Goal: Task Accomplishment & Management: Use online tool/utility

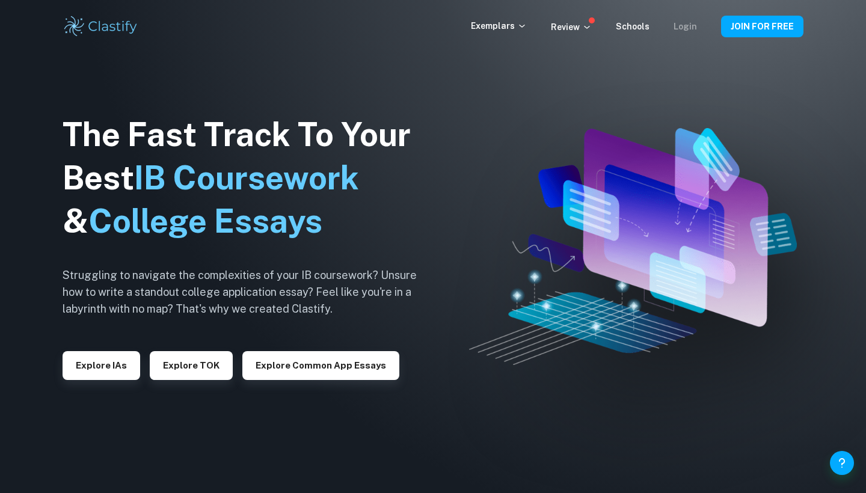
click at [692, 28] on link "Login" at bounding box center [685, 27] width 23 height 10
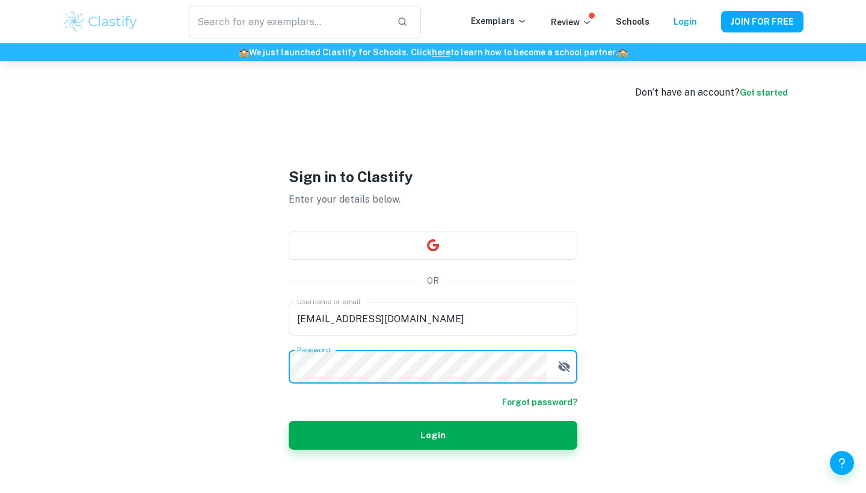
click at [563, 370] on icon "button" at bounding box center [564, 367] width 12 height 11
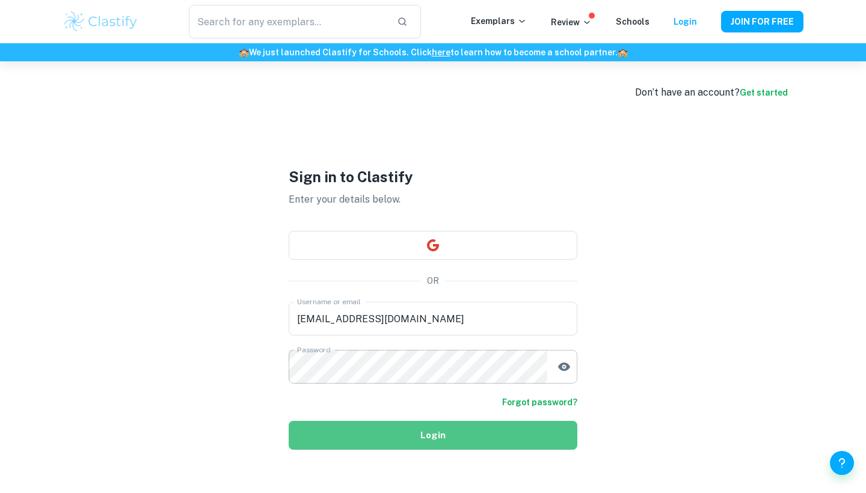
click at [508, 443] on button "Login" at bounding box center [433, 435] width 289 height 29
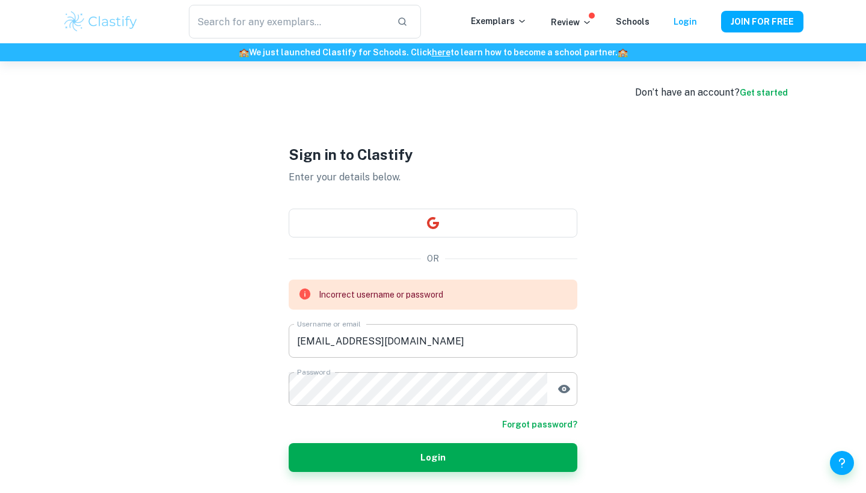
click at [331, 348] on input "clastify.coree@gmail.com" at bounding box center [433, 341] width 289 height 34
click at [335, 344] on input "clastify.coree@gmail.com" at bounding box center [433, 341] width 289 height 34
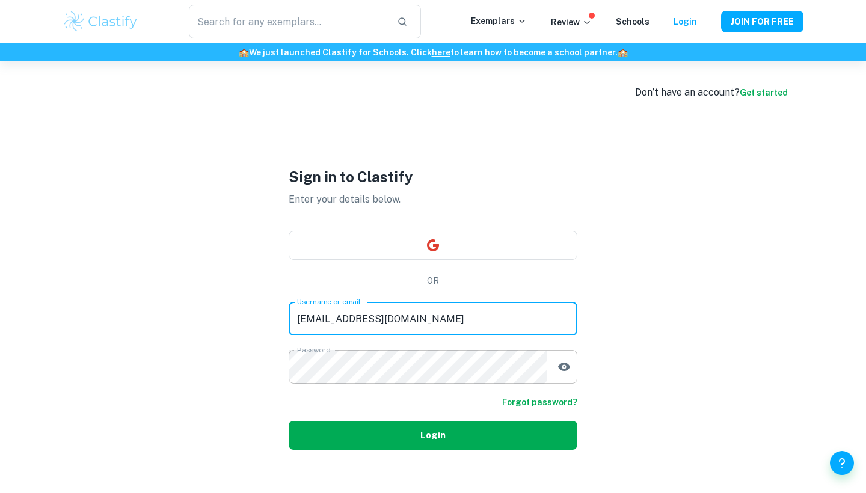
type input "clastifycoree@gmail.com"
click at [362, 448] on button "Login" at bounding box center [433, 435] width 289 height 29
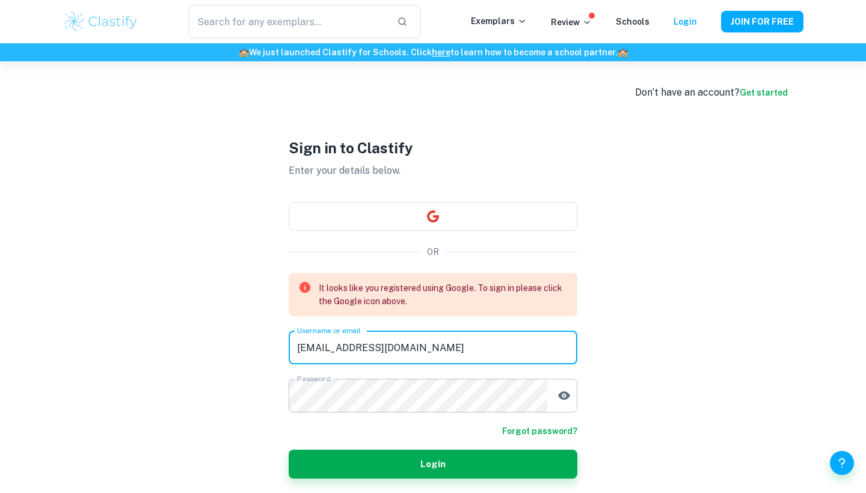
drag, startPoint x: 413, startPoint y: 350, endPoint x: 250, endPoint y: 349, distance: 163.1
click at [250, 349] on div "Don’t have an account? Get started Sign in to Clastify Enter your details below…" at bounding box center [433, 307] width 770 height 493
click at [401, 231] on div "Sign in to Clastify Enter your details below. OR It looks like you registered u…" at bounding box center [433, 307] width 289 height 493
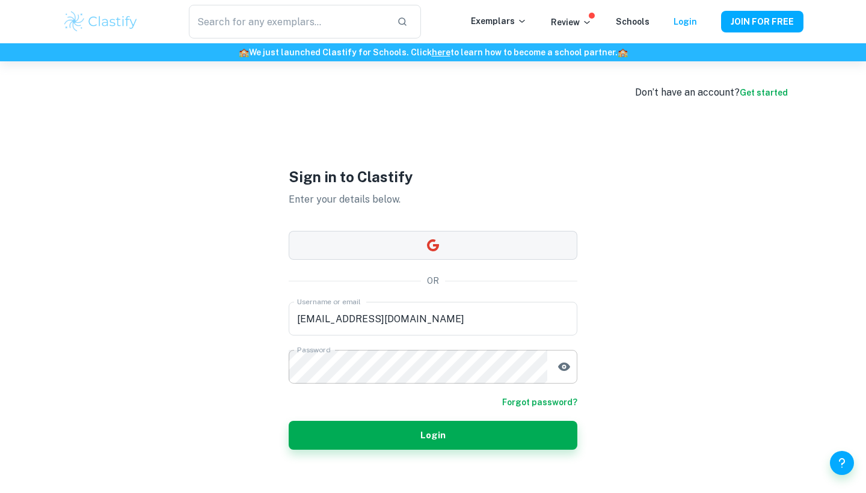
click at [396, 239] on button "button" at bounding box center [433, 245] width 289 height 29
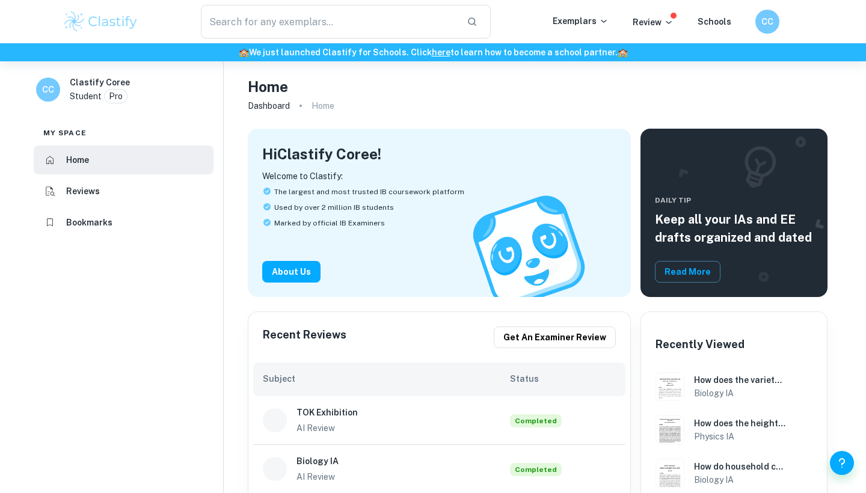
checkbox input "true"
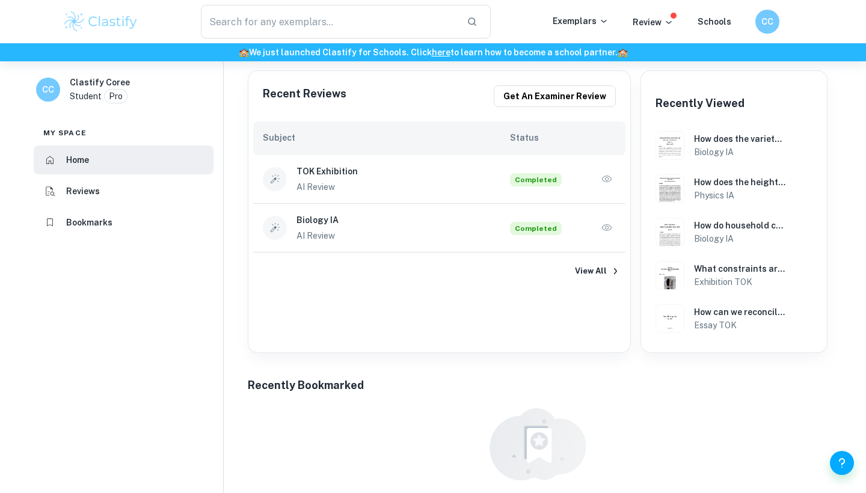
scroll to position [244, 0]
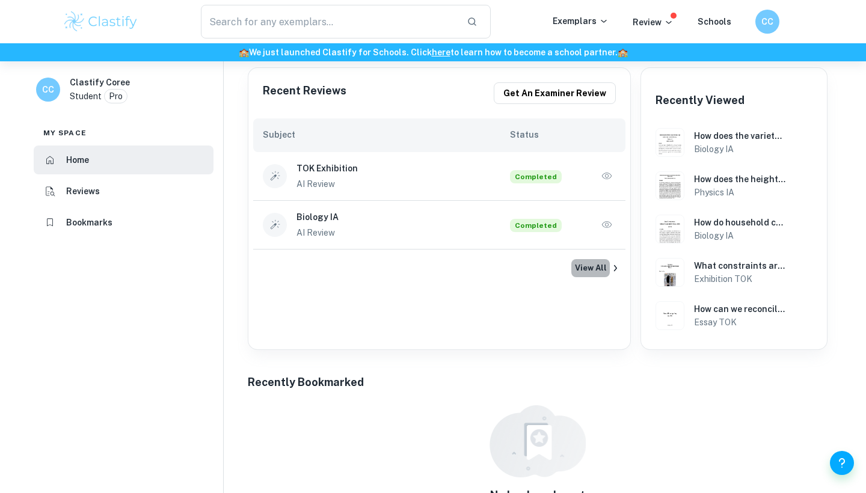
click at [600, 263] on button "View All" at bounding box center [591, 268] width 39 height 18
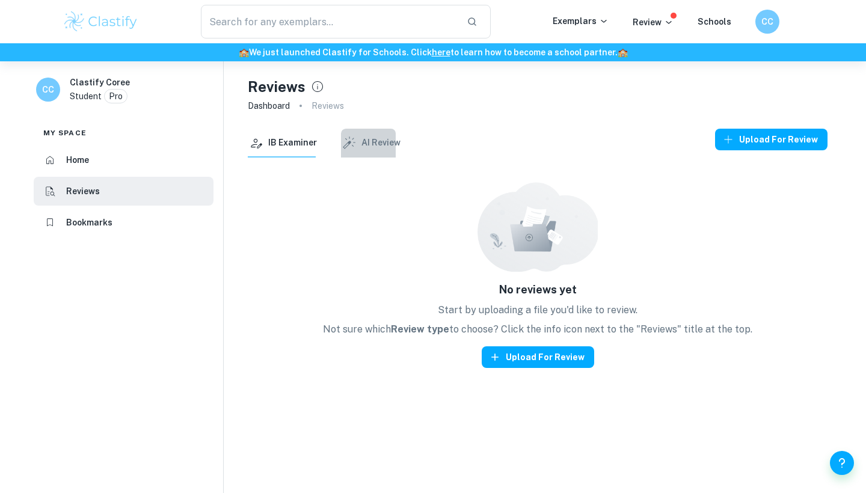
click at [381, 149] on button "AI Review" at bounding box center [371, 143] width 60 height 29
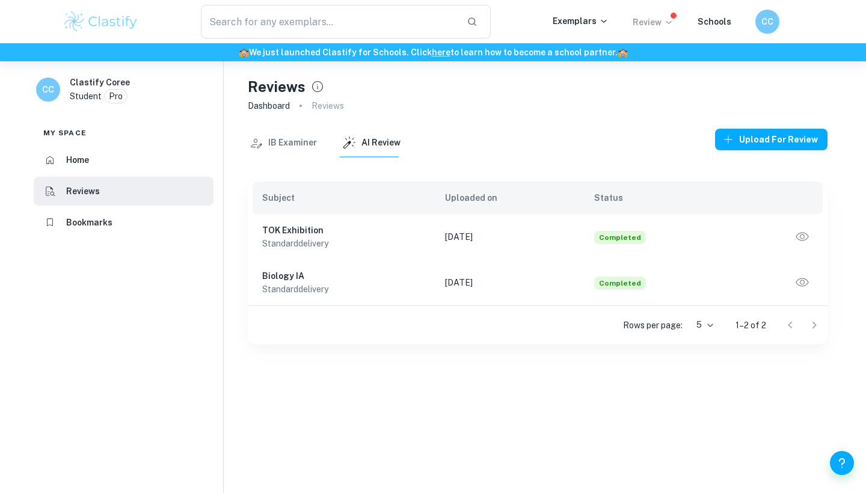
click at [665, 20] on p "Review" at bounding box center [653, 22] width 41 height 13
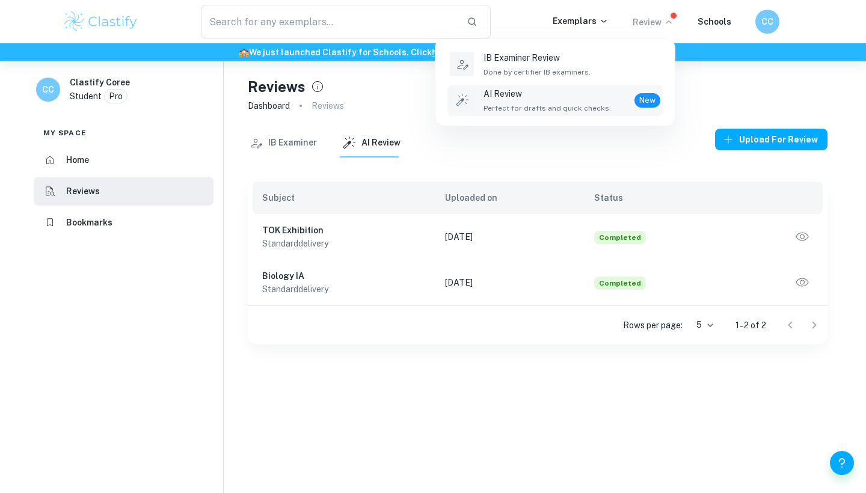
click at [577, 91] on p "AI Review" at bounding box center [548, 93] width 128 height 13
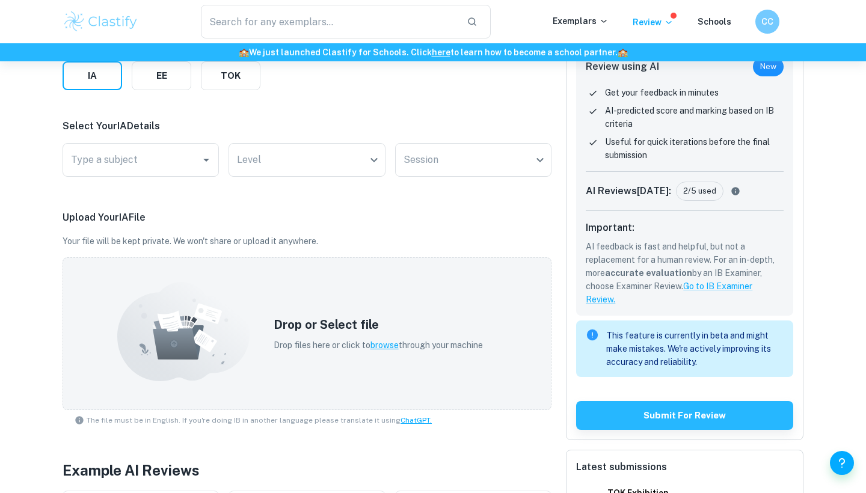
scroll to position [227, 0]
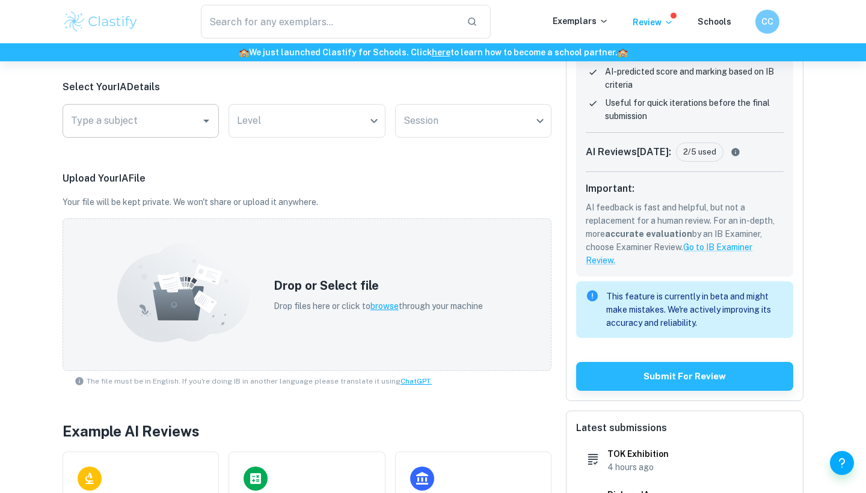
click at [150, 128] on input "Type a subject" at bounding box center [132, 121] width 128 height 23
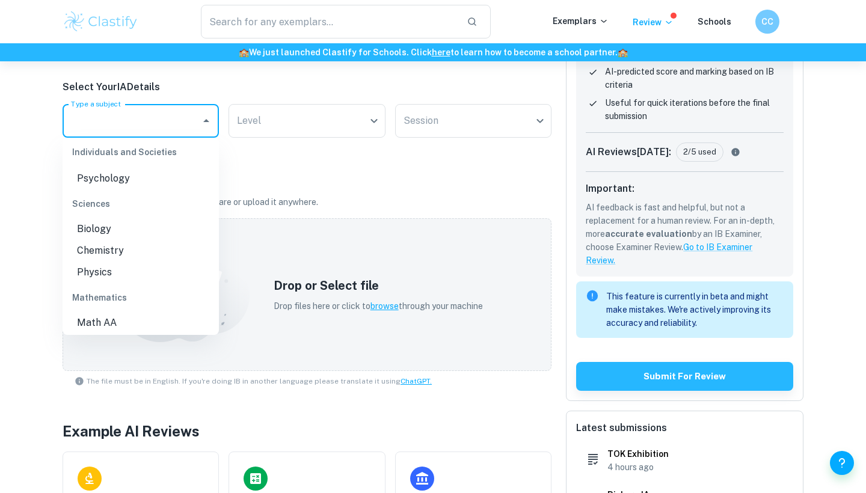
scroll to position [334, 0]
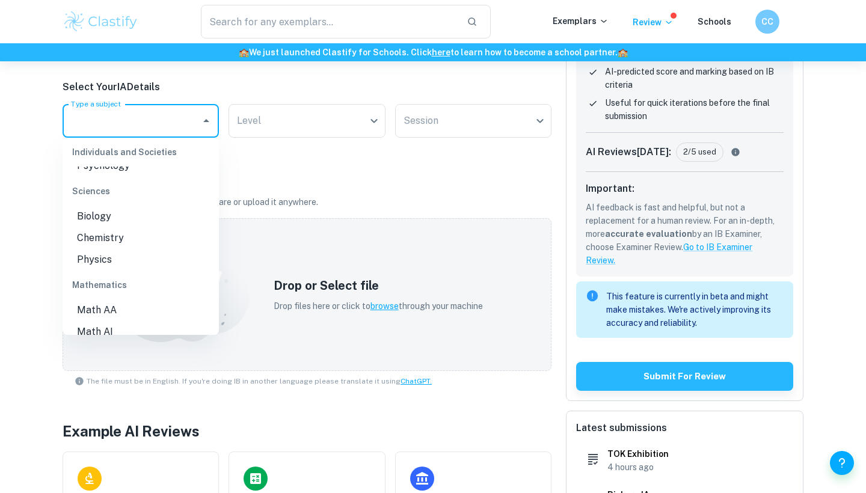
click at [100, 206] on li "Biology" at bounding box center [141, 217] width 156 height 22
type input "Biology"
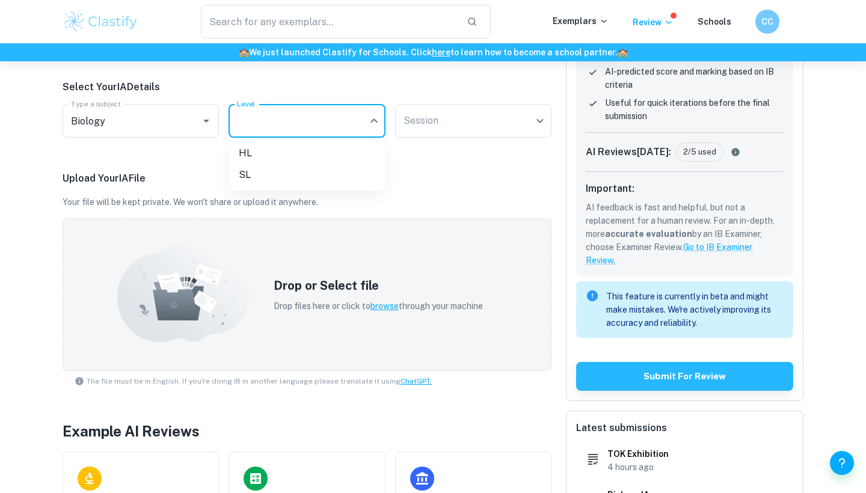
click at [268, 123] on body "We value your privacy We use cookies to enhance your browsing experience, serve…" at bounding box center [433, 81] width 866 height 493
click at [248, 177] on li "SL" at bounding box center [307, 175] width 156 height 22
type input "SL"
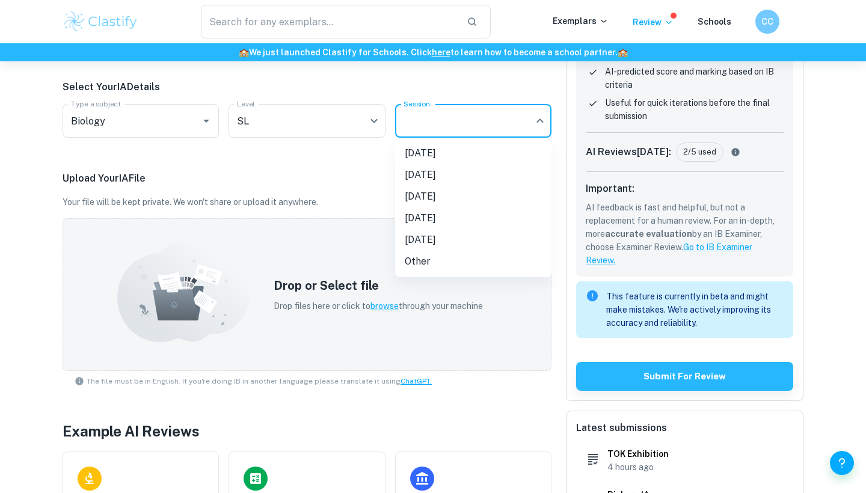
click at [467, 115] on body "We value your privacy We use cookies to enhance your browsing experience, serve…" at bounding box center [433, 81] width 866 height 493
click at [461, 198] on li "[DATE]" at bounding box center [473, 197] width 156 height 22
type input "M26"
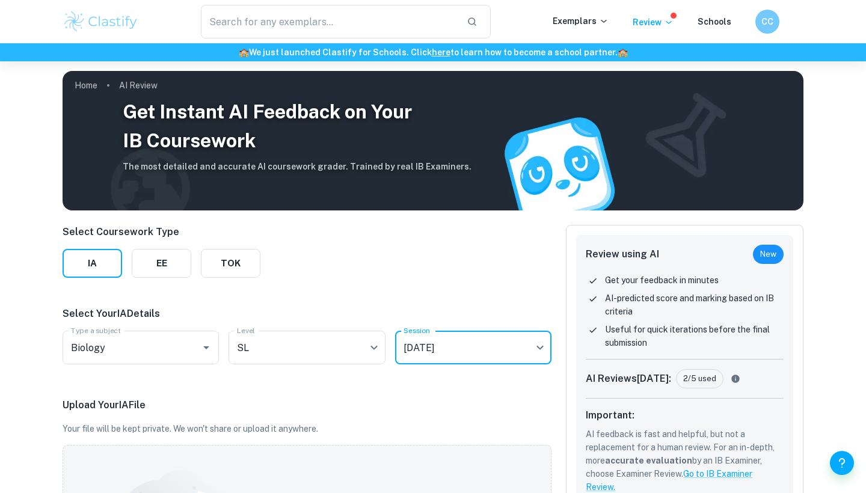
scroll to position [0, 0]
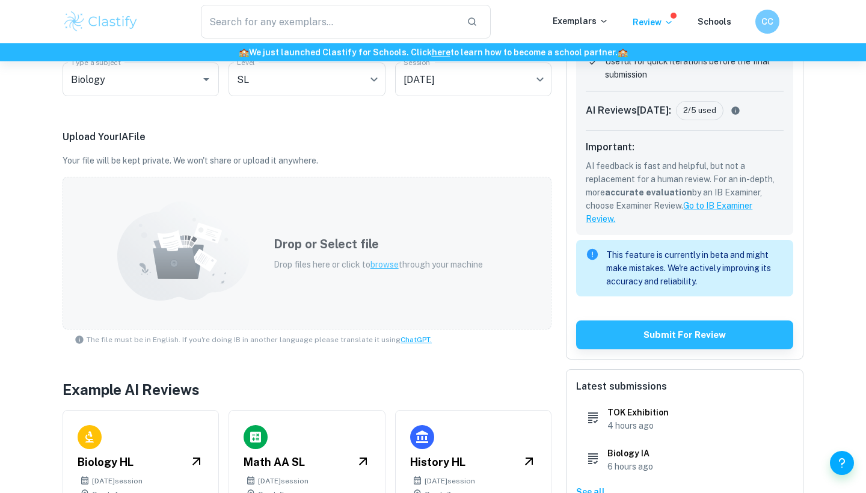
scroll to position [272, 0]
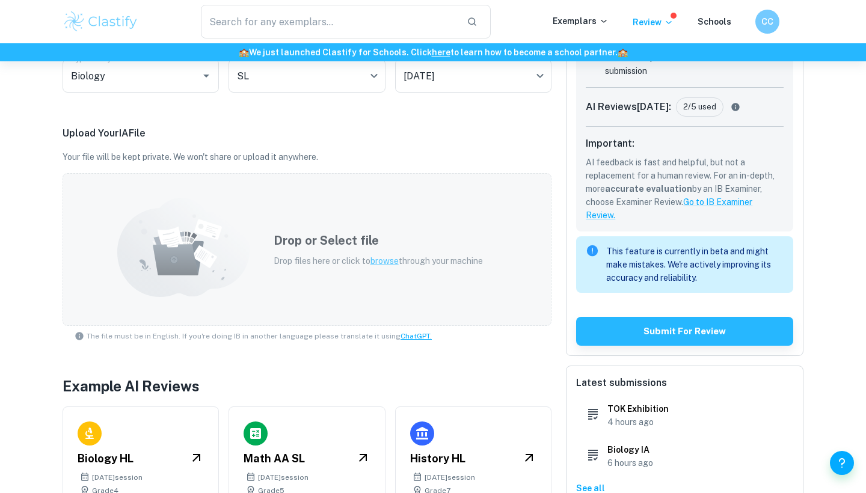
click at [292, 263] on p "Drop files here or click to browse through your machine" at bounding box center [378, 261] width 209 height 13
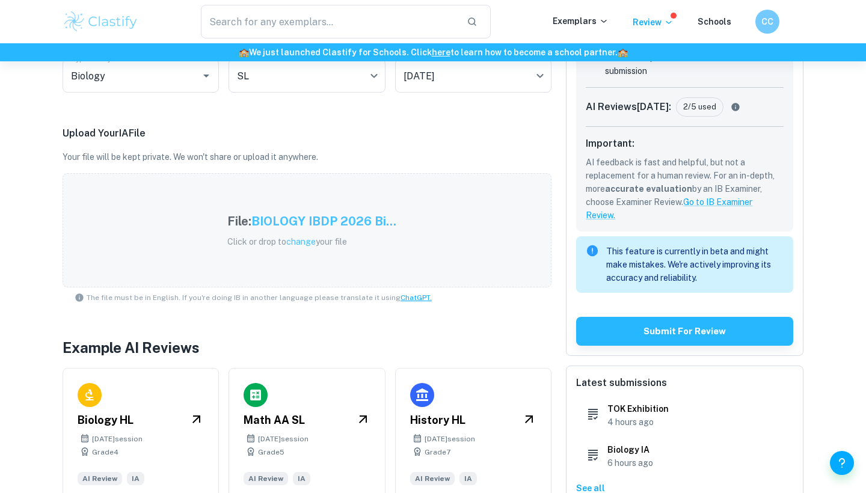
click at [401, 224] on div "File: BIOLOGY IBDP 2026 Bi... Click or drop to change your file" at bounding box center [312, 230] width 198 height 65
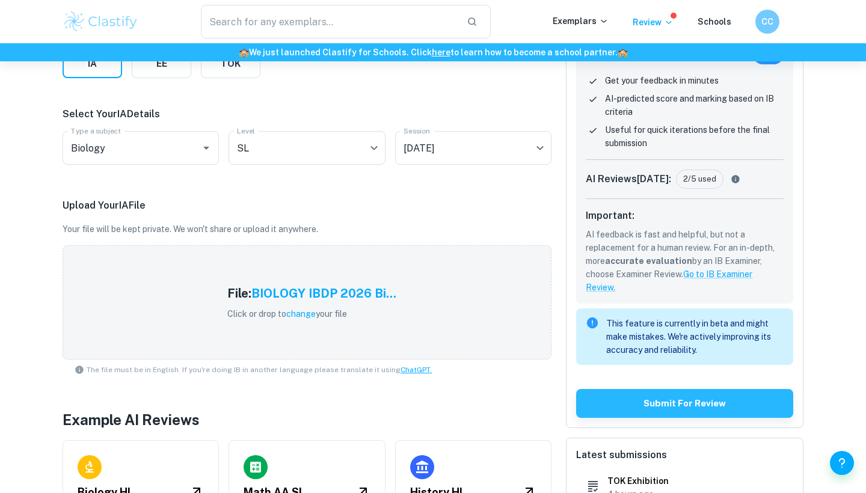
scroll to position [210, 0]
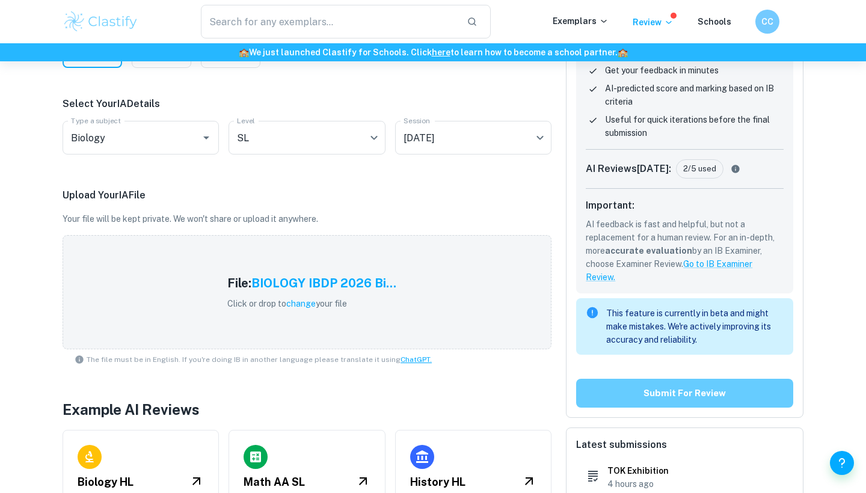
click at [632, 401] on button "Submit for review" at bounding box center [684, 393] width 217 height 29
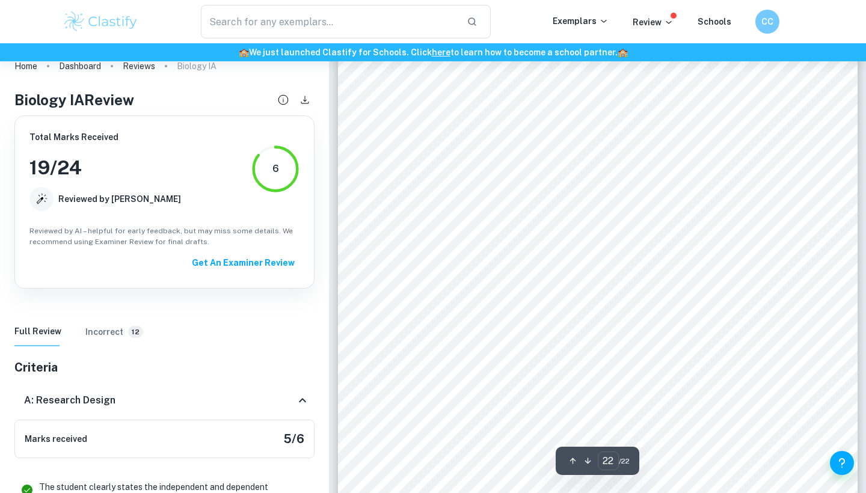
scroll to position [15868, 0]
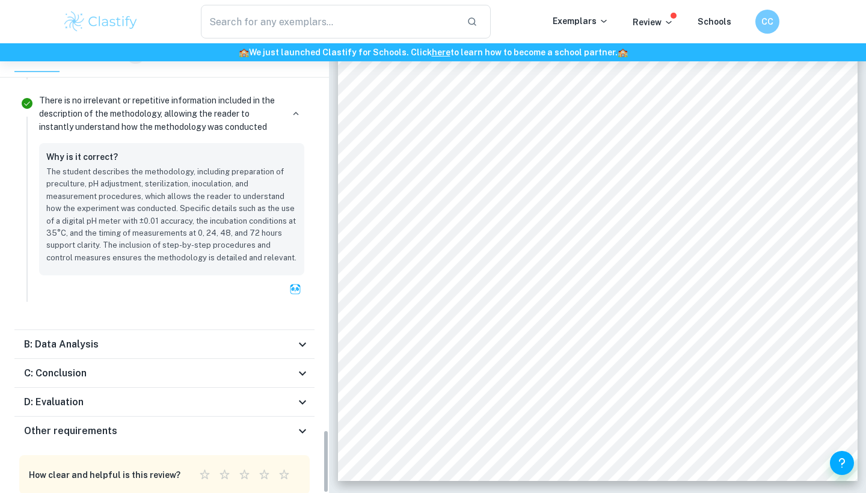
click at [158, 338] on div "B: Data Analysis" at bounding box center [159, 345] width 271 height 14
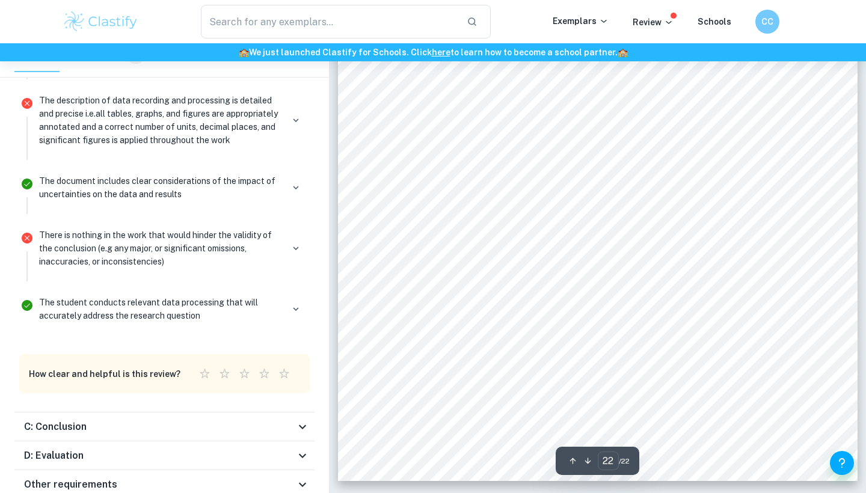
click at [182, 420] on div "C: Conclusion" at bounding box center [159, 427] width 271 height 14
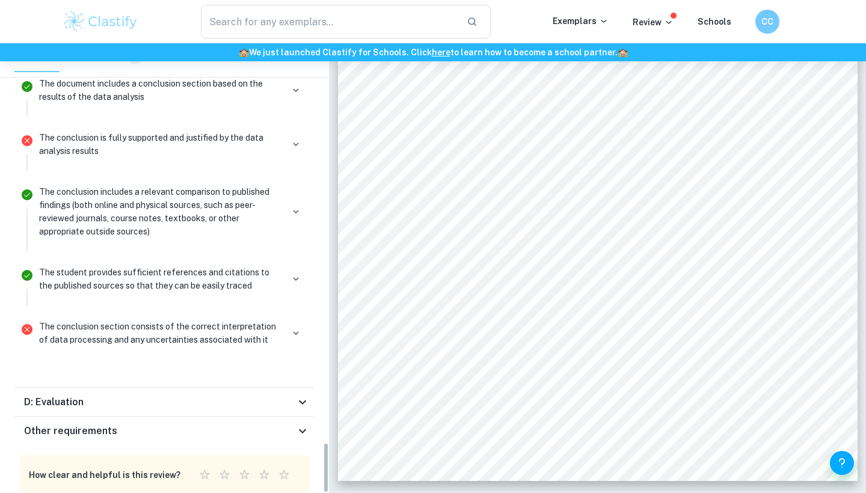
click at [173, 395] on div "D: Evaluation" at bounding box center [159, 402] width 271 height 14
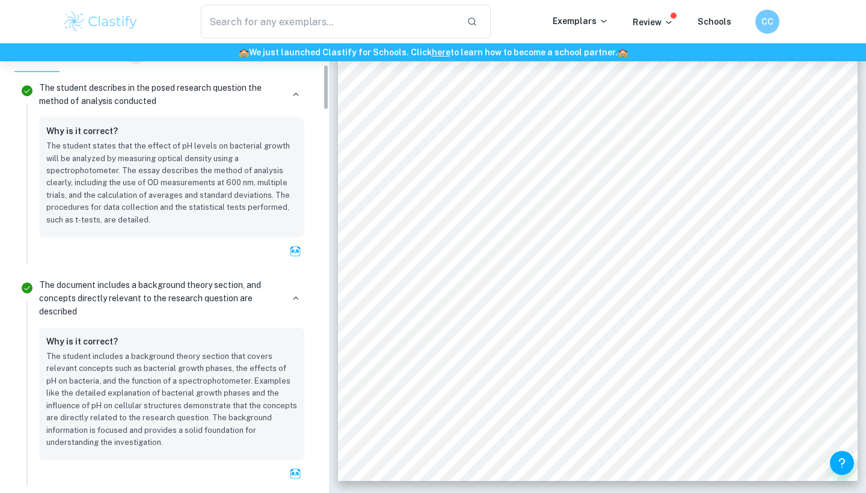
scroll to position [0, 0]
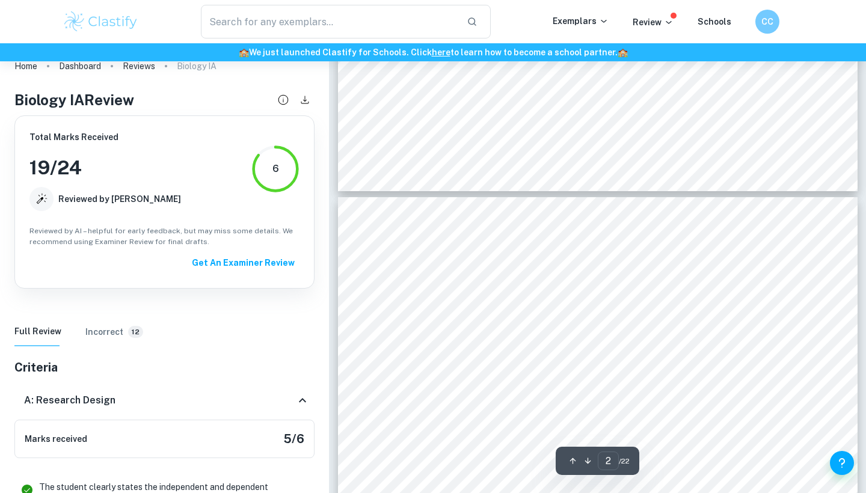
type input "1"
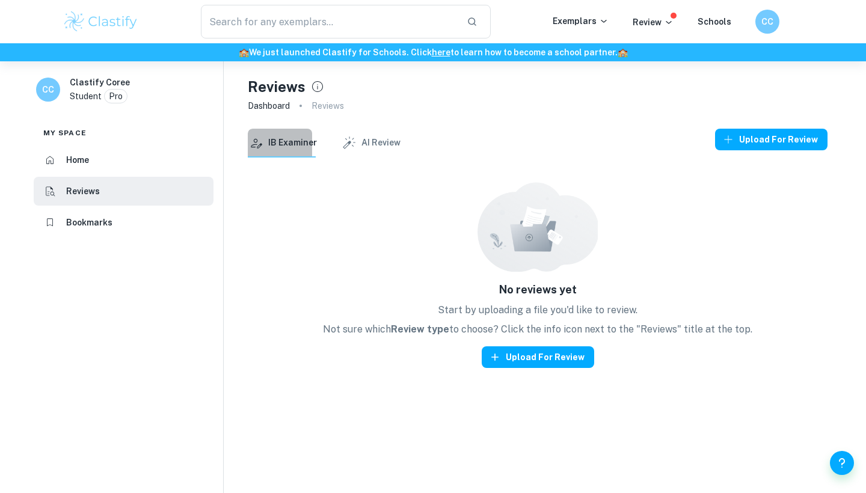
click at [286, 146] on button "IB Examiner" at bounding box center [282, 143] width 69 height 29
click at [360, 142] on button "AI Review" at bounding box center [371, 143] width 60 height 29
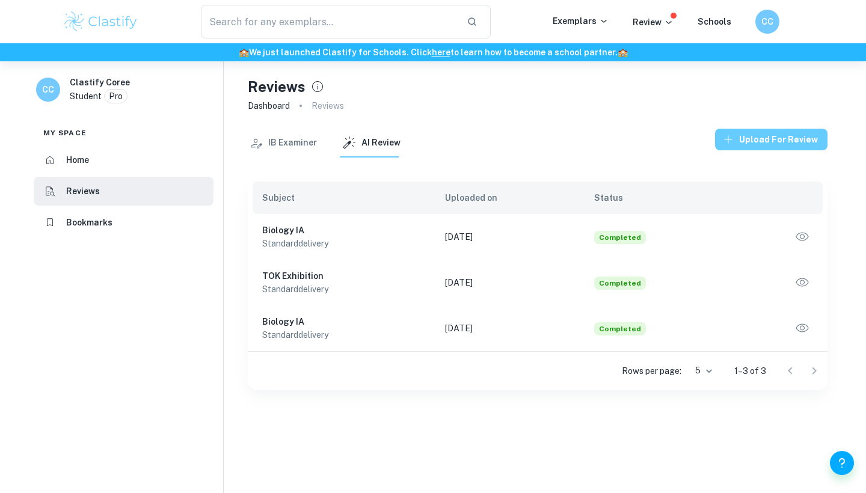
click at [776, 144] on button "Upload for review" at bounding box center [771, 140] width 113 height 22
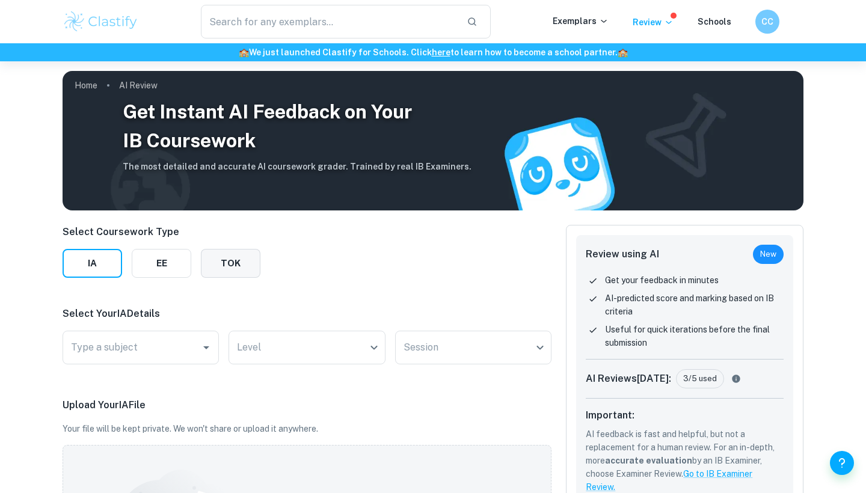
click at [227, 256] on button "TOK" at bounding box center [231, 263] width 60 height 29
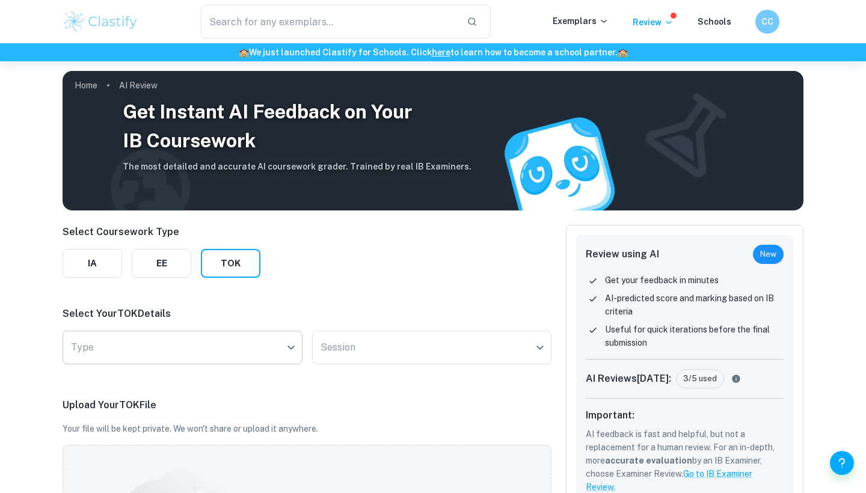
click at [204, 348] on body "We value your privacy We use cookies to enhance your browsing experience, serve…" at bounding box center [433, 307] width 866 height 493
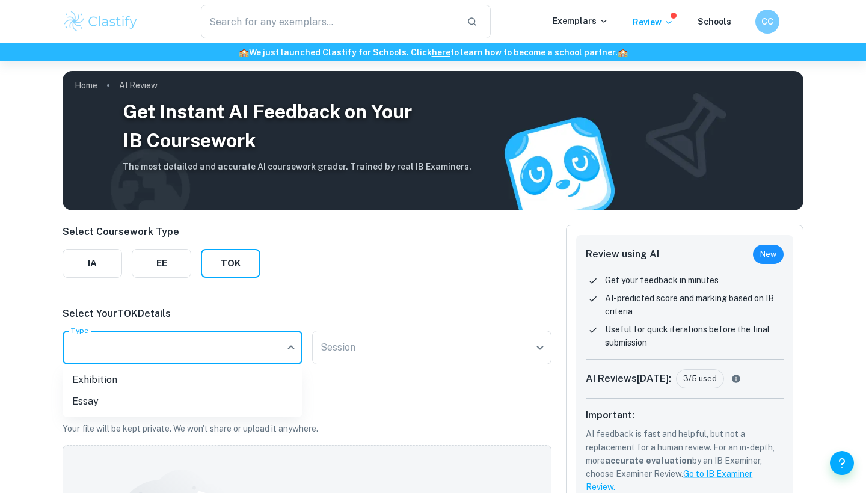
click at [164, 378] on li "Exhibition" at bounding box center [183, 380] width 240 height 22
type input "Exhibition"
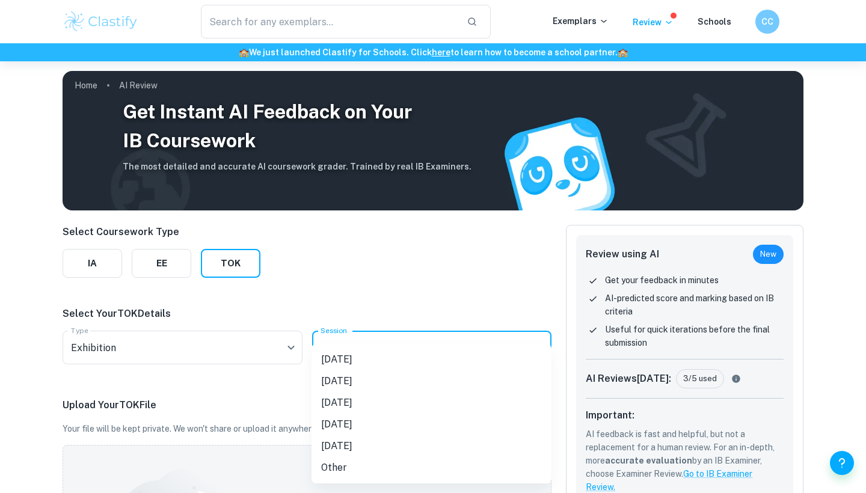
click at [368, 342] on body "We value your privacy We use cookies to enhance your browsing experience, serve…" at bounding box center [433, 307] width 866 height 493
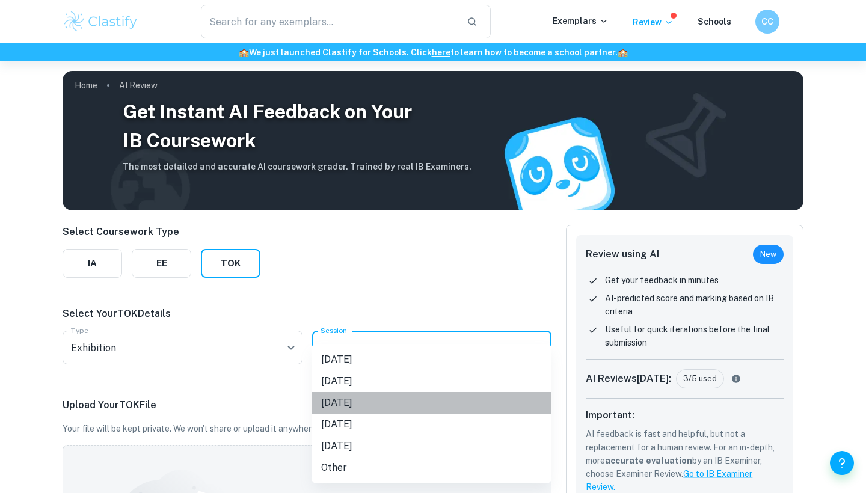
click at [368, 403] on li "[DATE]" at bounding box center [432, 403] width 240 height 22
type input "M26"
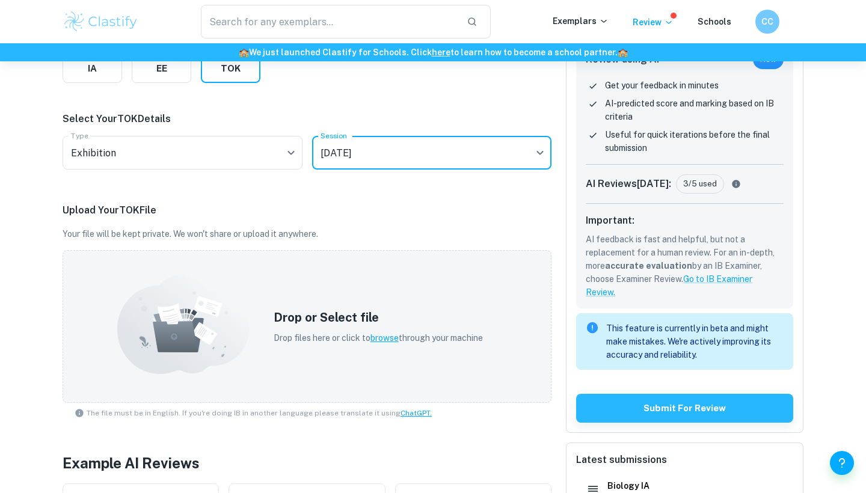
scroll to position [201, 0]
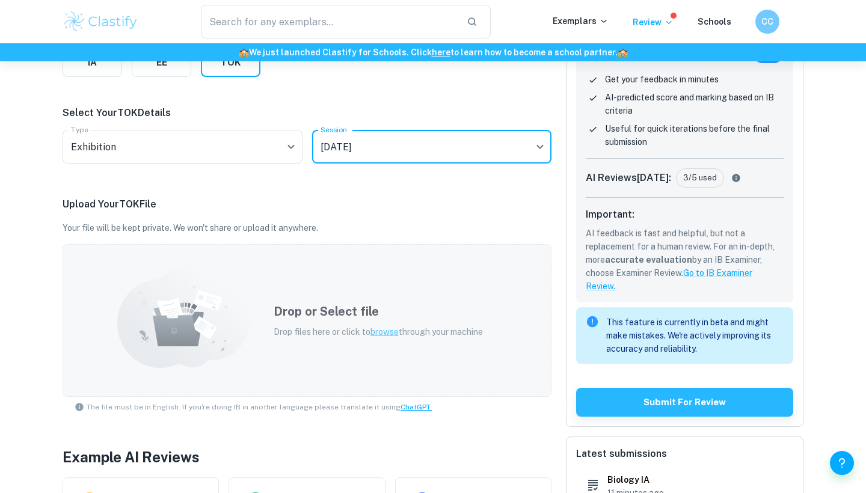
click at [369, 336] on p "Drop files here or click to browse through your machine" at bounding box center [378, 332] width 209 height 13
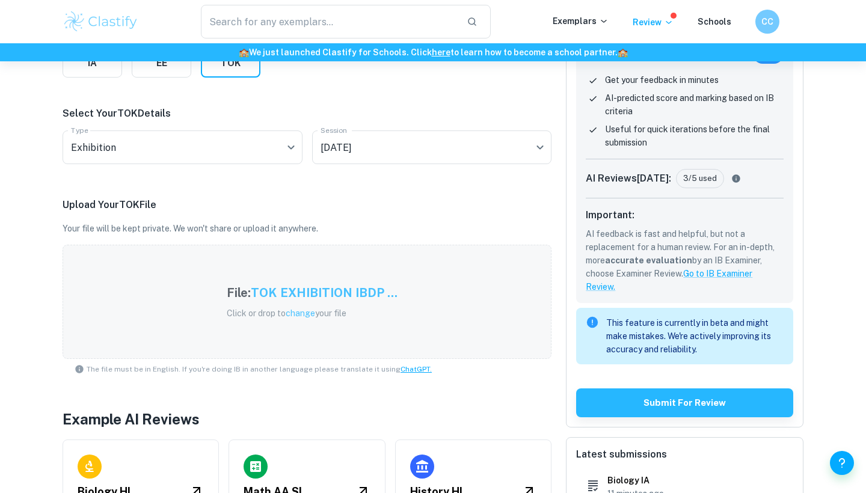
scroll to position [221, 0]
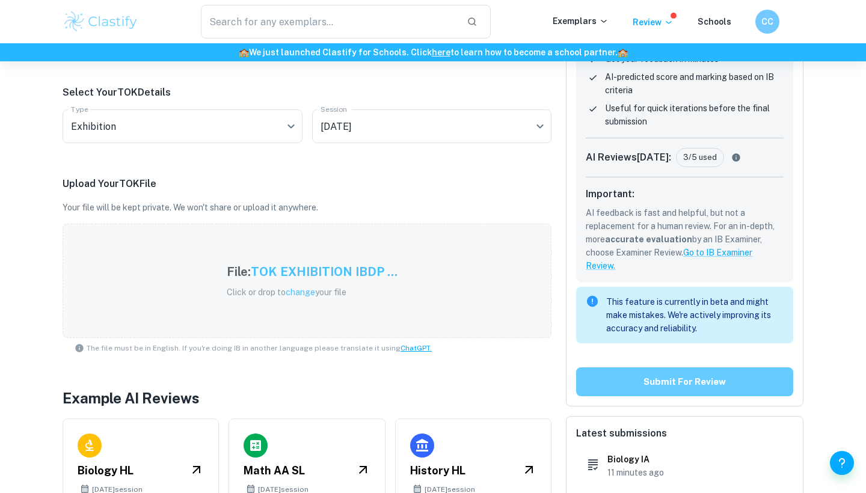
click at [676, 389] on button "Submit for review" at bounding box center [684, 382] width 217 height 29
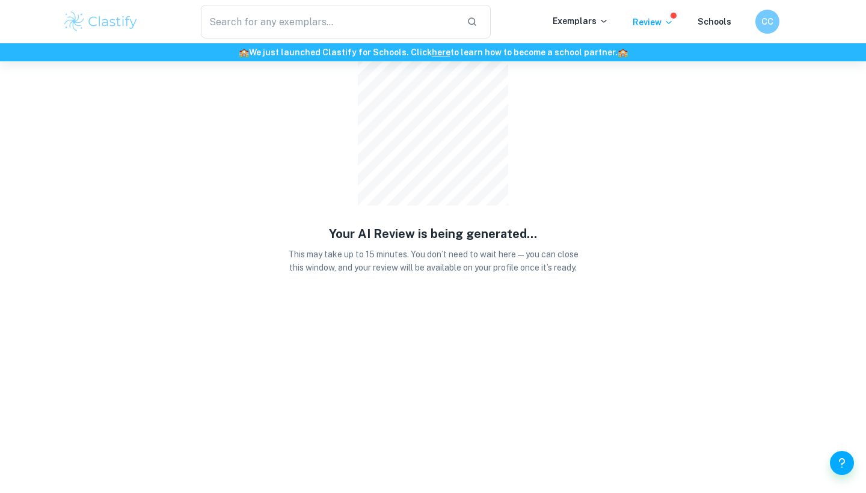
scroll to position [0, 0]
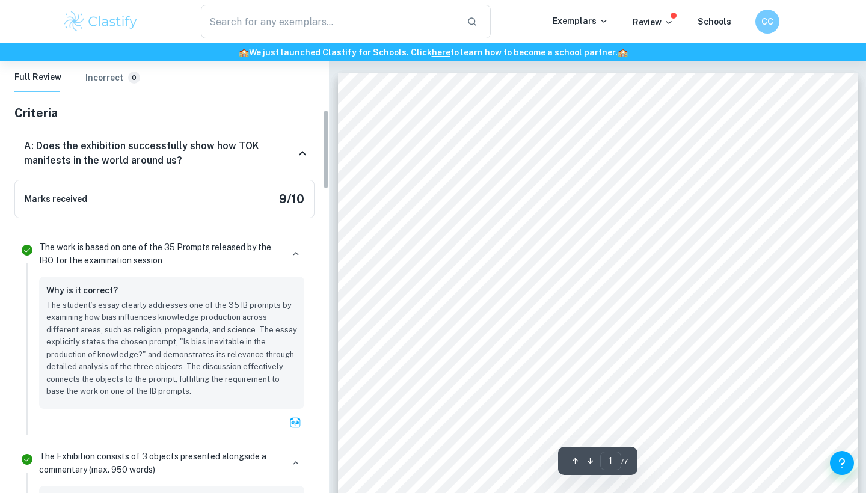
click at [301, 149] on icon at bounding box center [302, 153] width 14 height 14
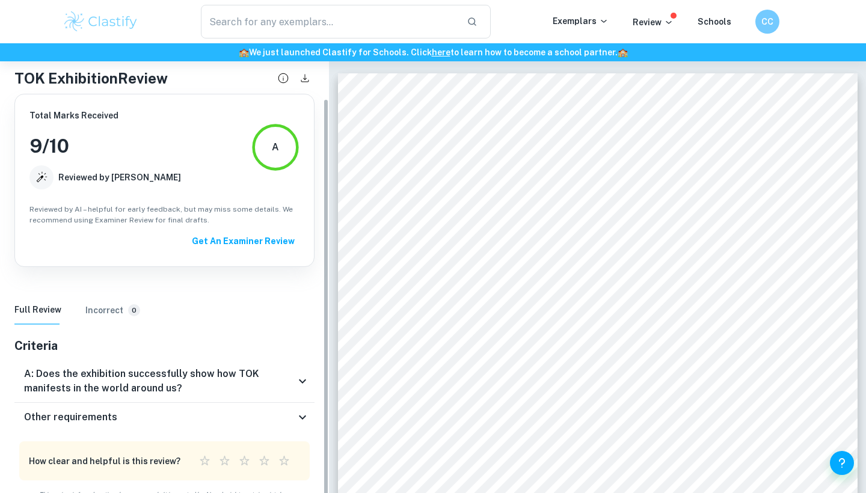
scroll to position [40, 0]
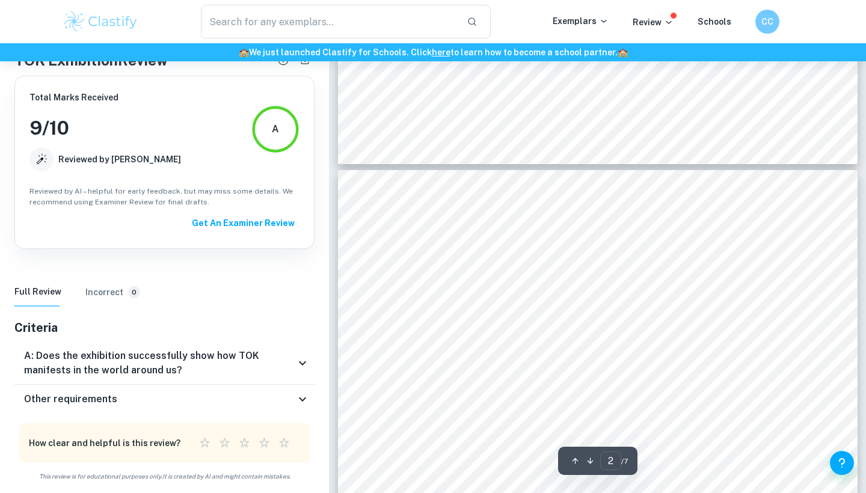
type input "1"
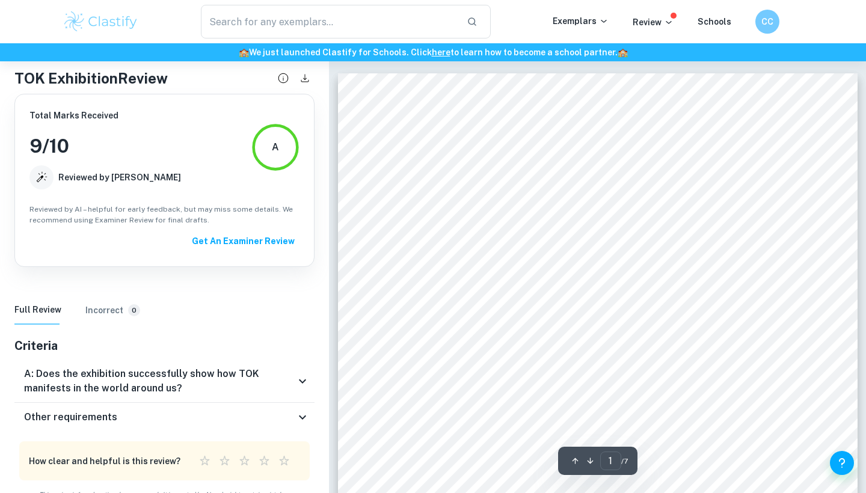
scroll to position [0, 0]
